Goal: Check status: Check status

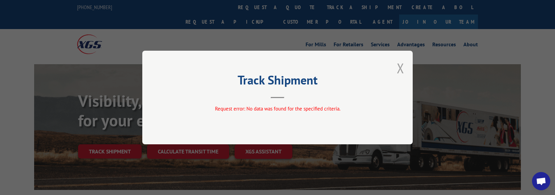
click at [403, 71] on button "Close modal" at bounding box center [400, 68] width 7 height 18
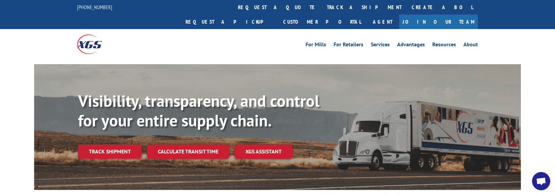
click at [115, 144] on link "Track shipment" at bounding box center [110, 151] width 64 height 14
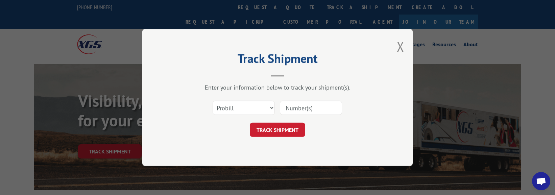
click at [275, 106] on div "Select category... Probill BOL PO" at bounding box center [277, 108] width 203 height 22
click at [272, 107] on select "Select category... Probill BOL PO" at bounding box center [244, 108] width 62 height 14
select select "bol"
click at [213, 101] on select "Select category... Probill BOL PO" at bounding box center [244, 108] width 62 height 14
click at [292, 111] on input at bounding box center [311, 108] width 62 height 14
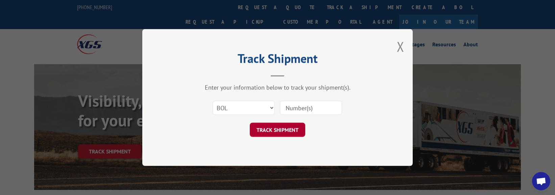
type input "5607045"
click at [298, 130] on button "TRACK SHIPMENT" at bounding box center [277, 130] width 55 height 14
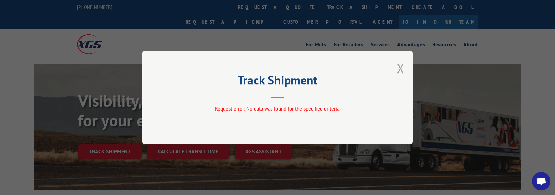
click at [403, 67] on button "Close modal" at bounding box center [400, 68] width 7 height 18
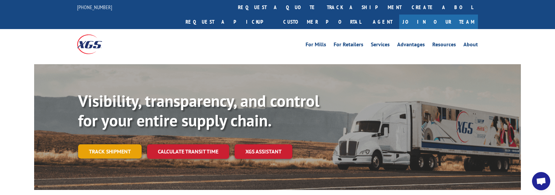
click at [103, 144] on link "Track shipment" at bounding box center [110, 151] width 64 height 14
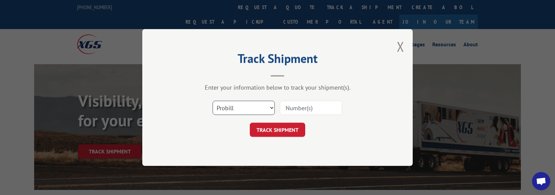
click at [244, 107] on select "Select category... Probill BOL PO" at bounding box center [244, 108] width 62 height 14
click at [307, 110] on input at bounding box center [311, 108] width 62 height 14
type input "5607045"
click at [283, 126] on button "TRACK SHIPMENT" at bounding box center [277, 130] width 55 height 14
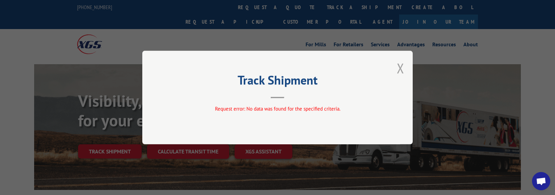
click at [403, 65] on button "Close modal" at bounding box center [400, 68] width 7 height 18
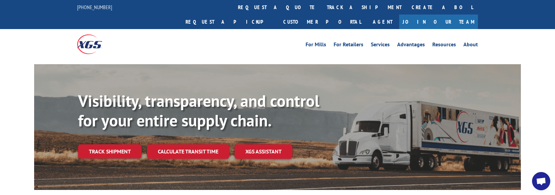
click at [106, 145] on div "Visibility, transparency, and control for your entire supply chain. Track shipm…" at bounding box center [299, 138] width 443 height 94
click at [109, 144] on link "Track shipment" at bounding box center [110, 151] width 64 height 14
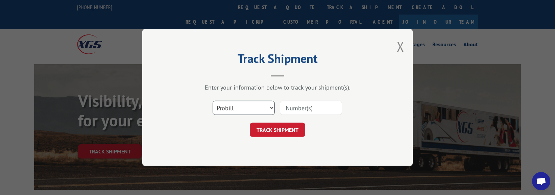
click at [263, 105] on select "Select category... Probill BOL PO" at bounding box center [244, 108] width 62 height 14
select select "po"
click at [213, 101] on select "Select category... Probill BOL PO" at bounding box center [244, 108] width 62 height 14
click at [295, 111] on input at bounding box center [311, 108] width 62 height 14
type input "34440056"
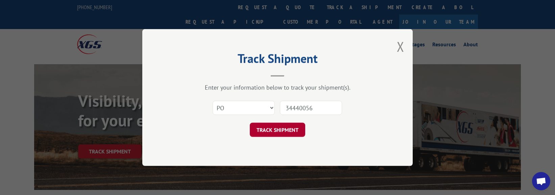
click at [283, 131] on button "TRACK SHIPMENT" at bounding box center [277, 130] width 55 height 14
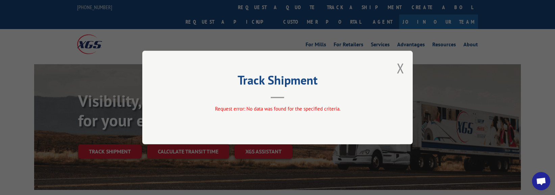
click at [406, 64] on div "Track Shipment Request error: No data was found for the specified criteria." at bounding box center [277, 98] width 270 height 94
click at [402, 72] on button "Close modal" at bounding box center [400, 68] width 7 height 18
